Goal: Task Accomplishment & Management: Manage account settings

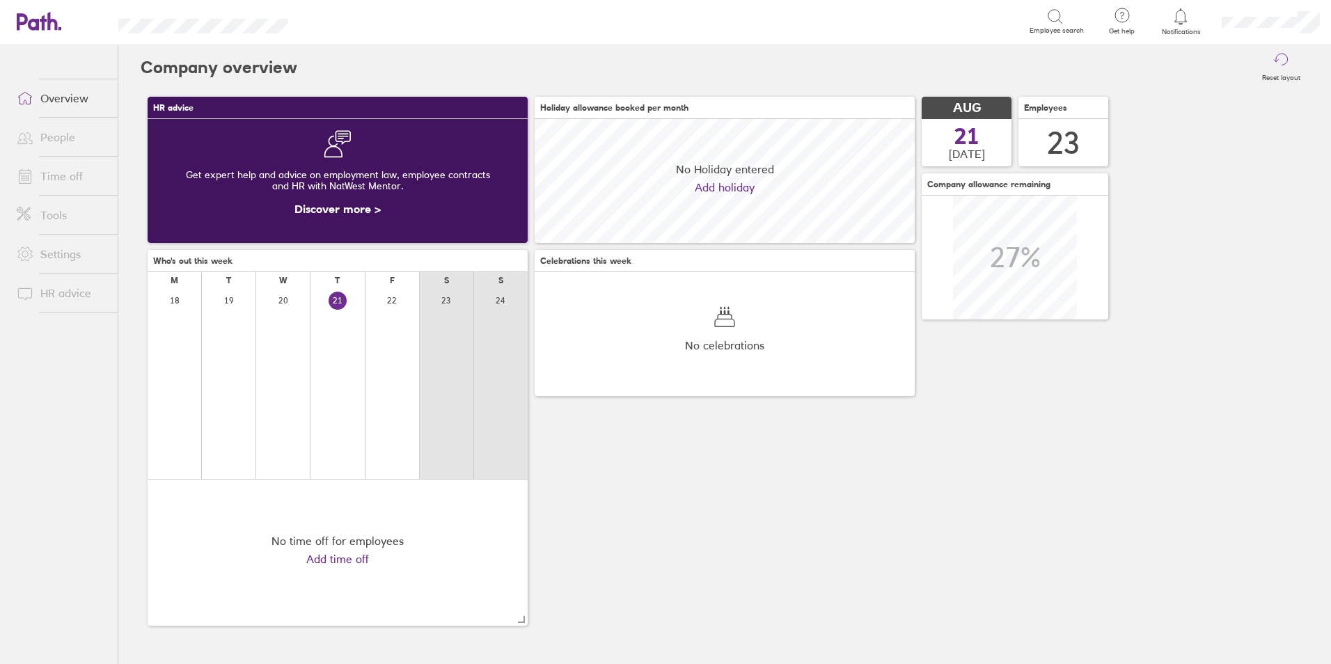
scroll to position [124, 380]
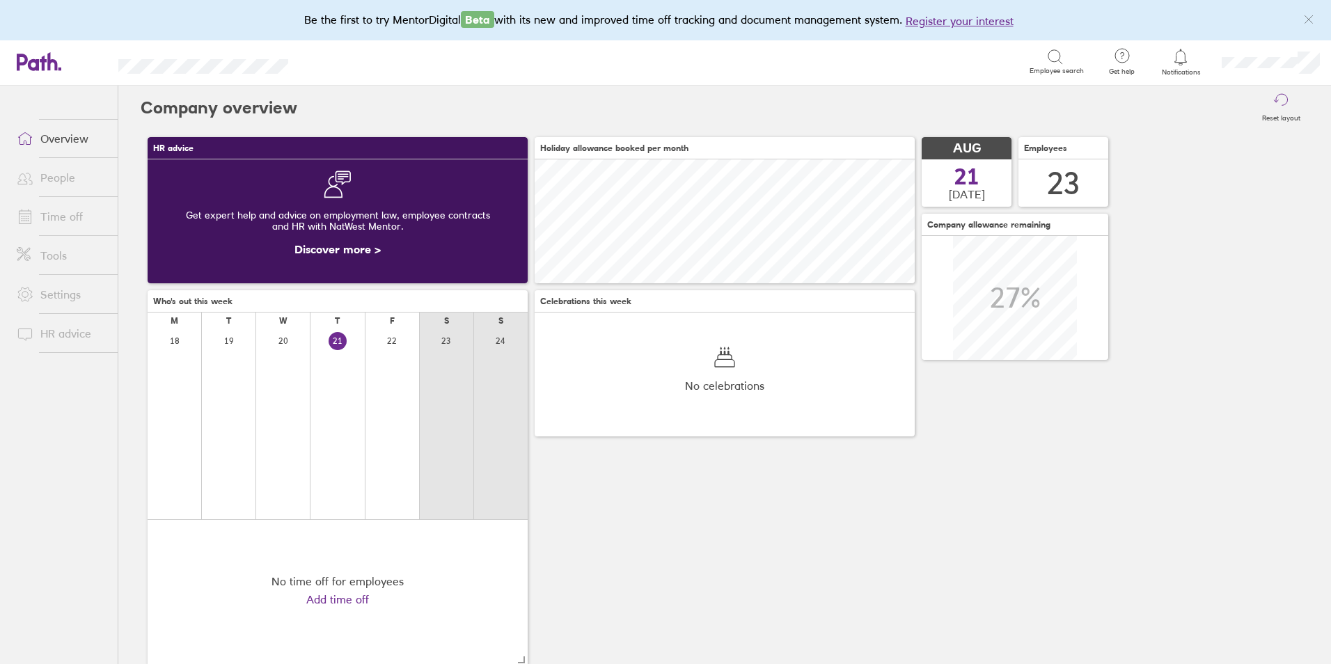
click at [74, 175] on link "People" at bounding box center [62, 178] width 112 height 28
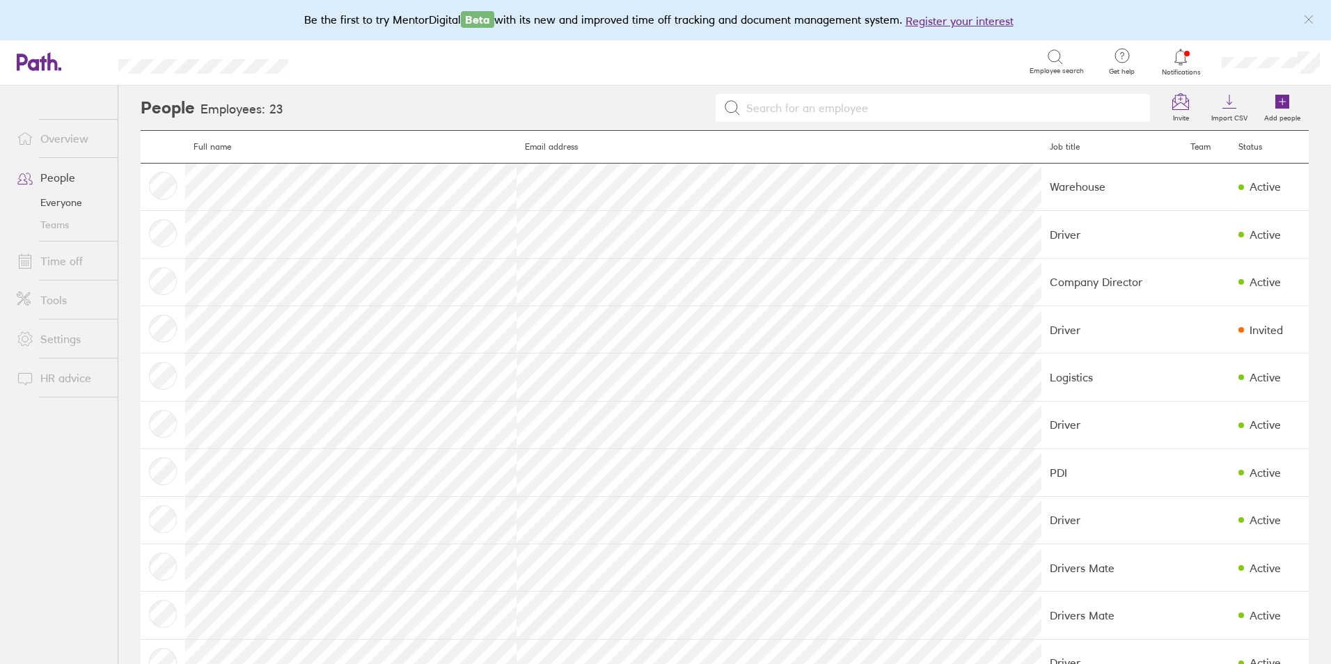
click at [74, 255] on link "Time off" at bounding box center [62, 261] width 112 height 28
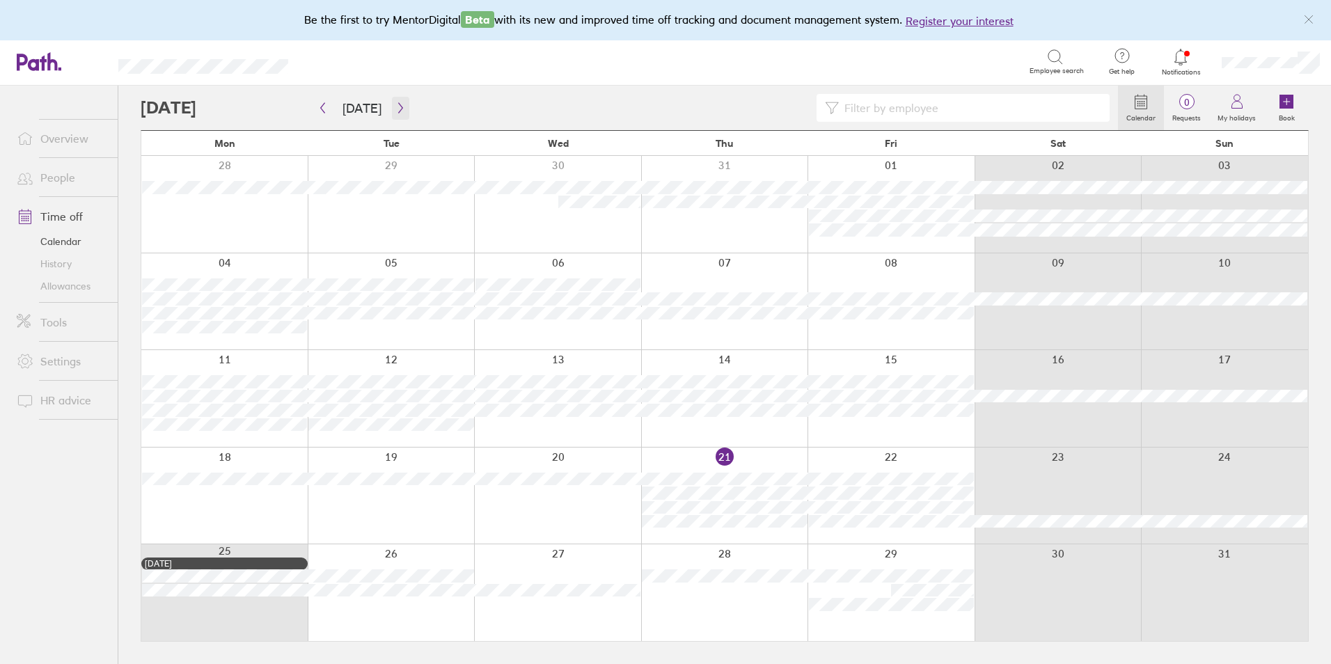
click at [399, 113] on icon "button" at bounding box center [400, 107] width 10 height 11
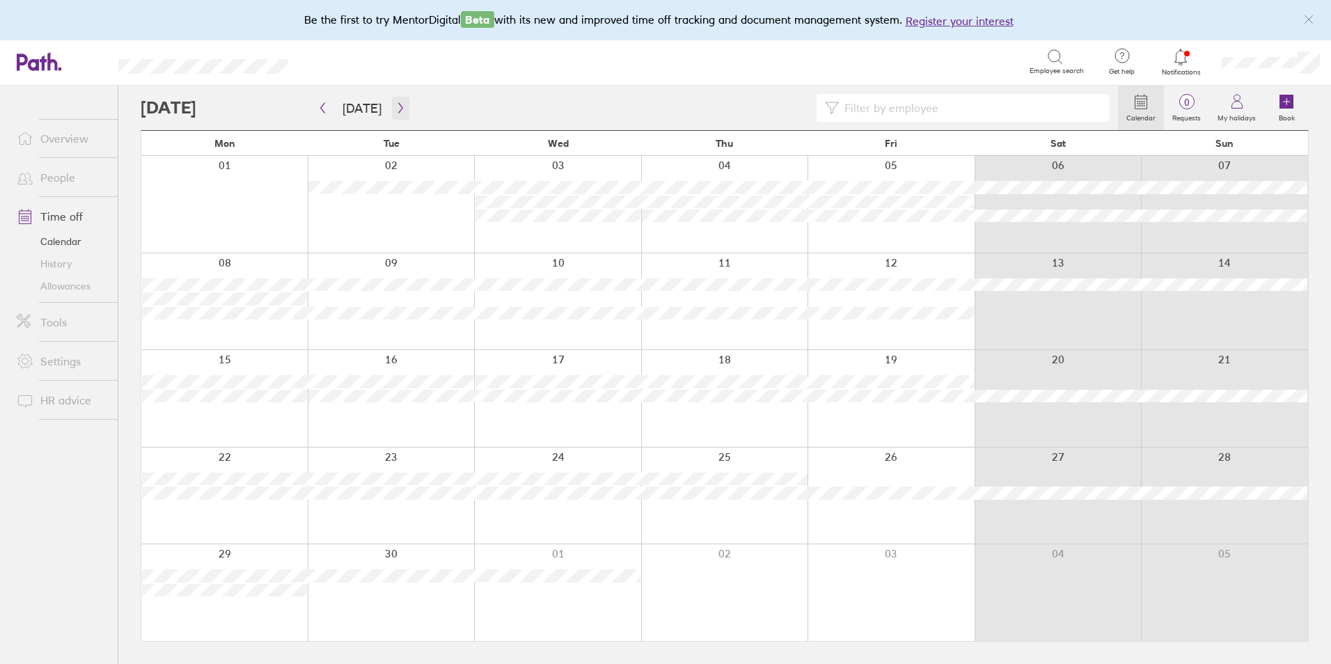
click at [399, 113] on icon "button" at bounding box center [400, 107] width 10 height 11
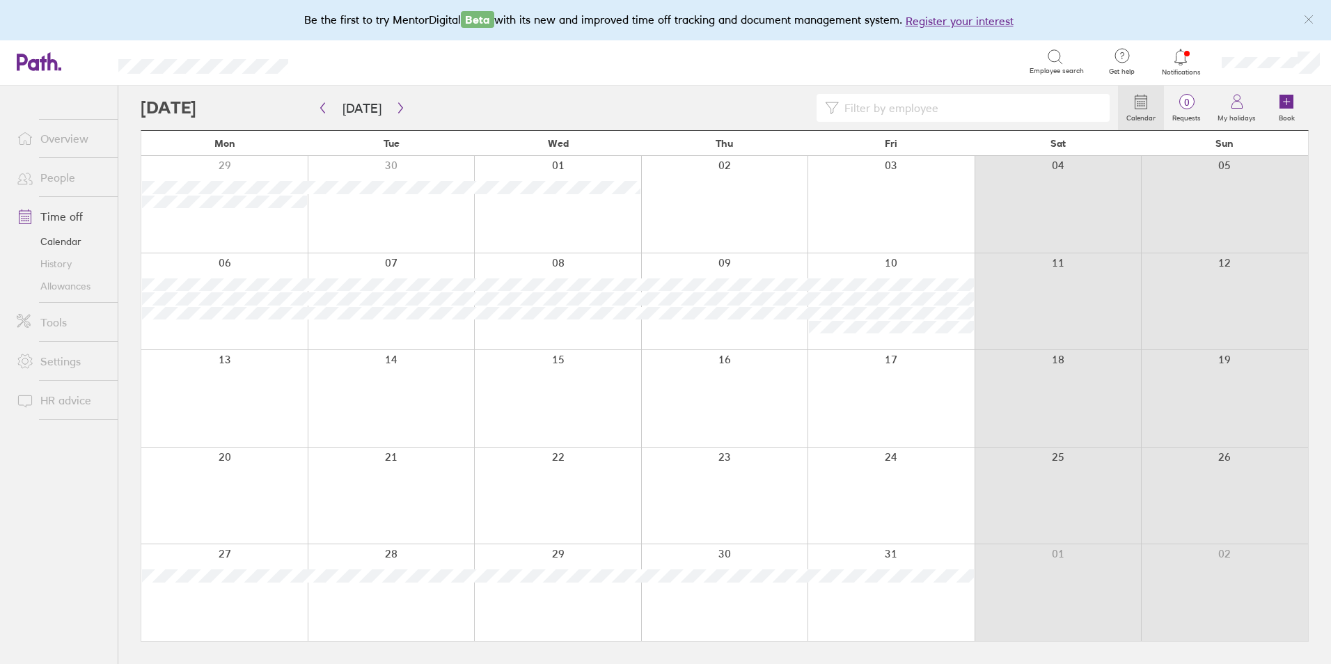
click at [79, 223] on link "Time off" at bounding box center [62, 217] width 112 height 28
